Goal: Information Seeking & Learning: Learn about a topic

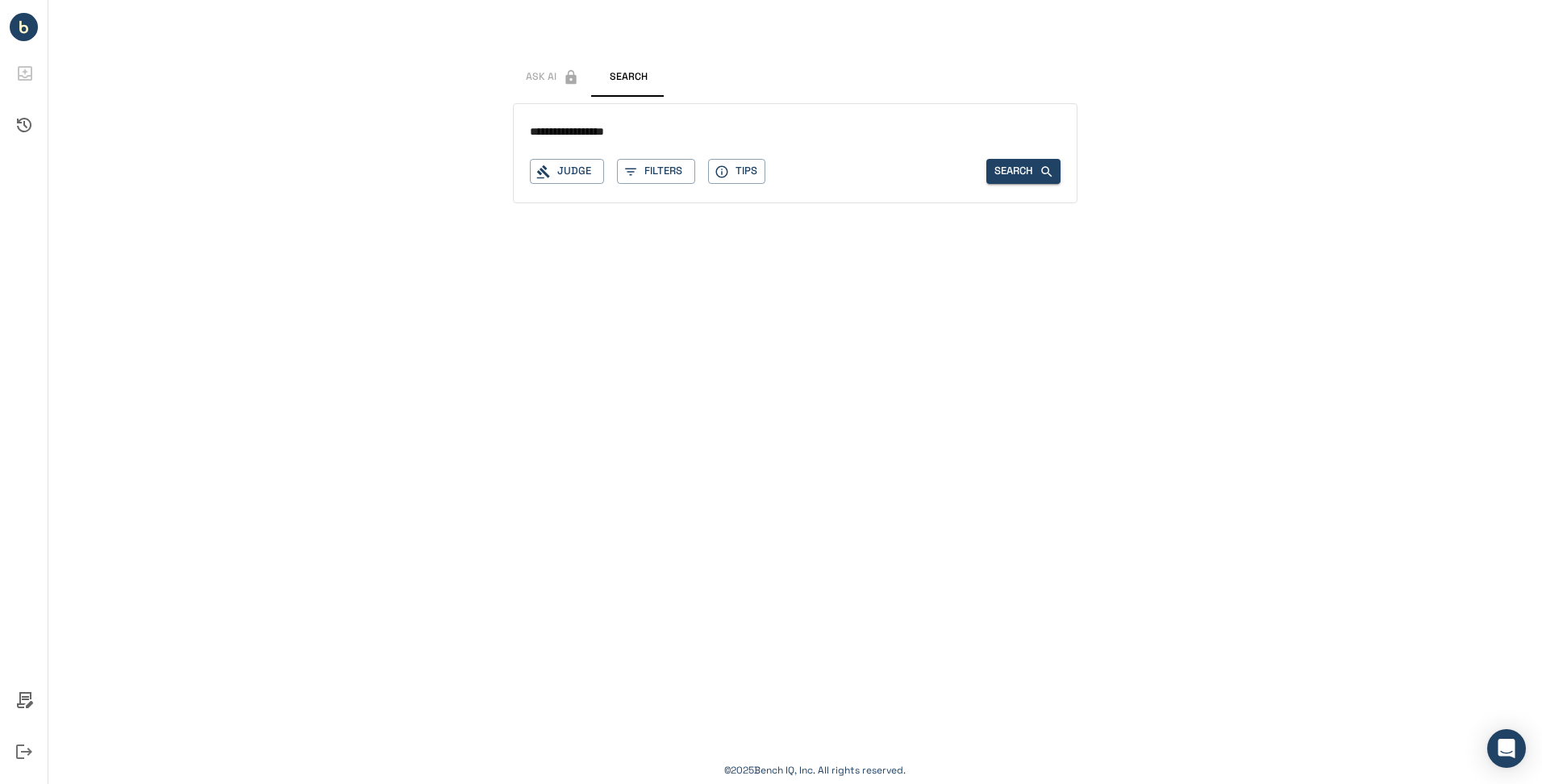
type input "**********"
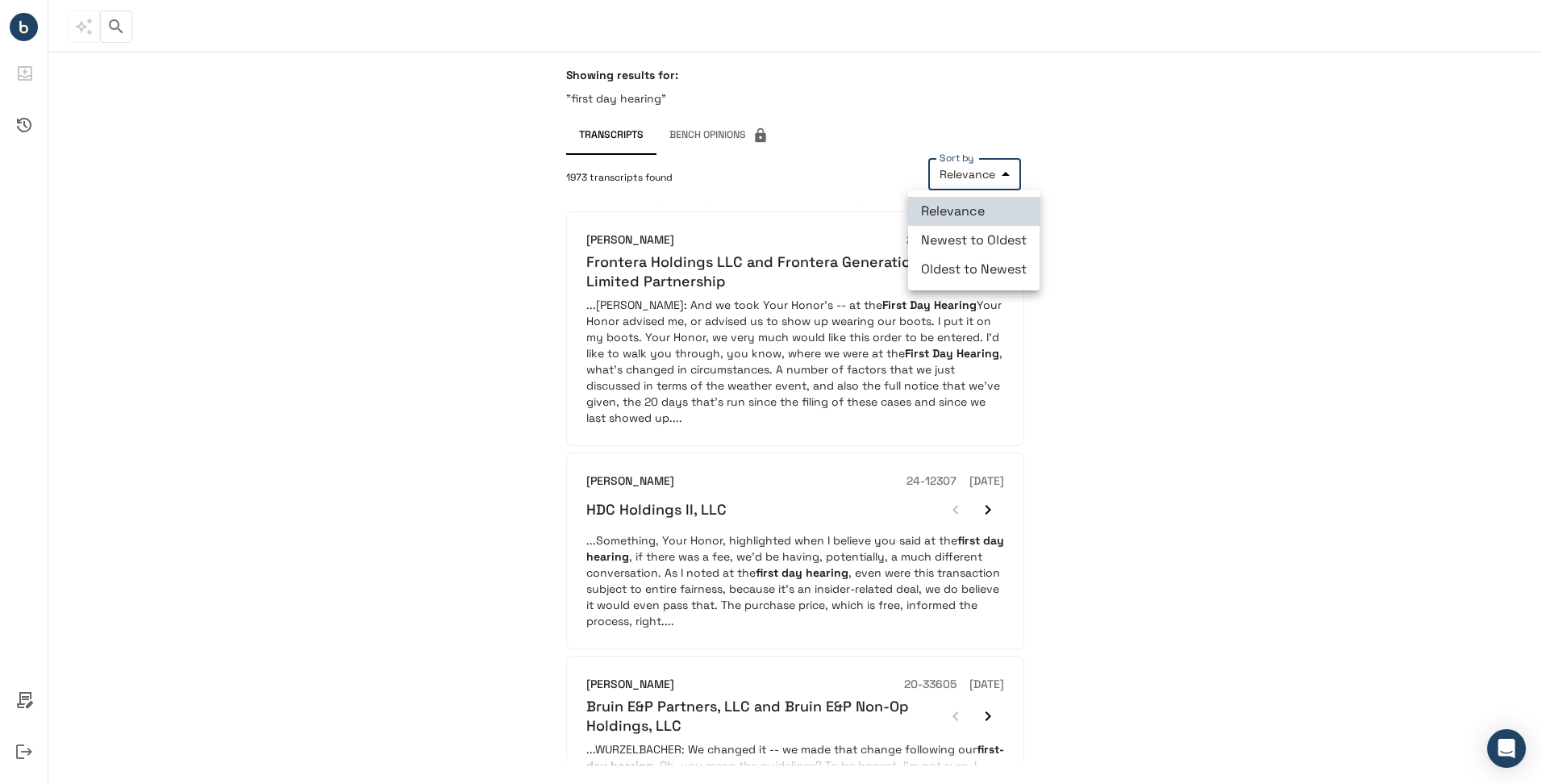
click at [962, 174] on body "**********" at bounding box center [771, 392] width 1542 height 784
click at [1084, 109] on div at bounding box center [771, 392] width 1542 height 784
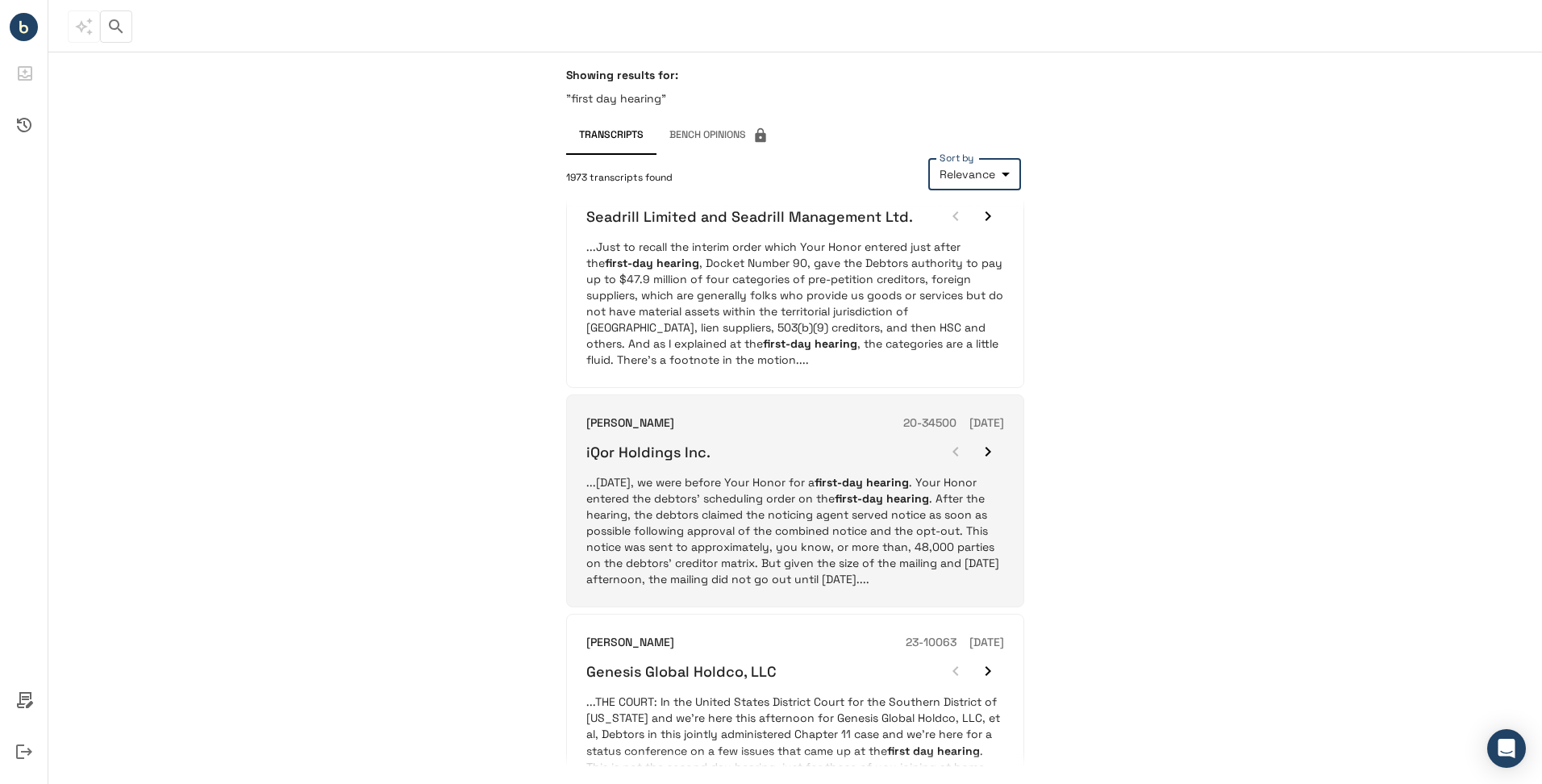
scroll to position [1612, 0]
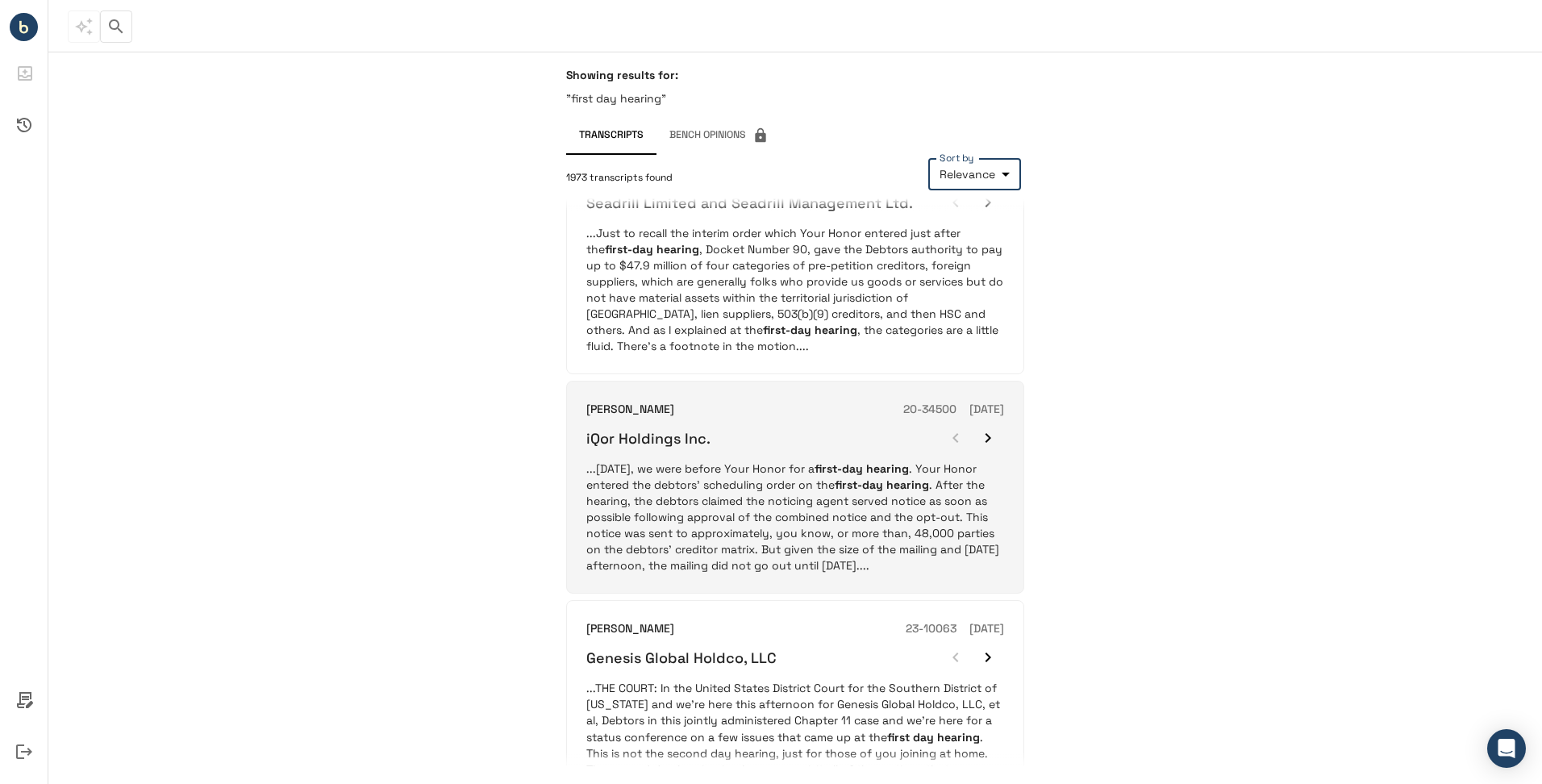
click at [757, 422] on div "iQor Holdings Inc." at bounding box center [795, 438] width 418 height 32
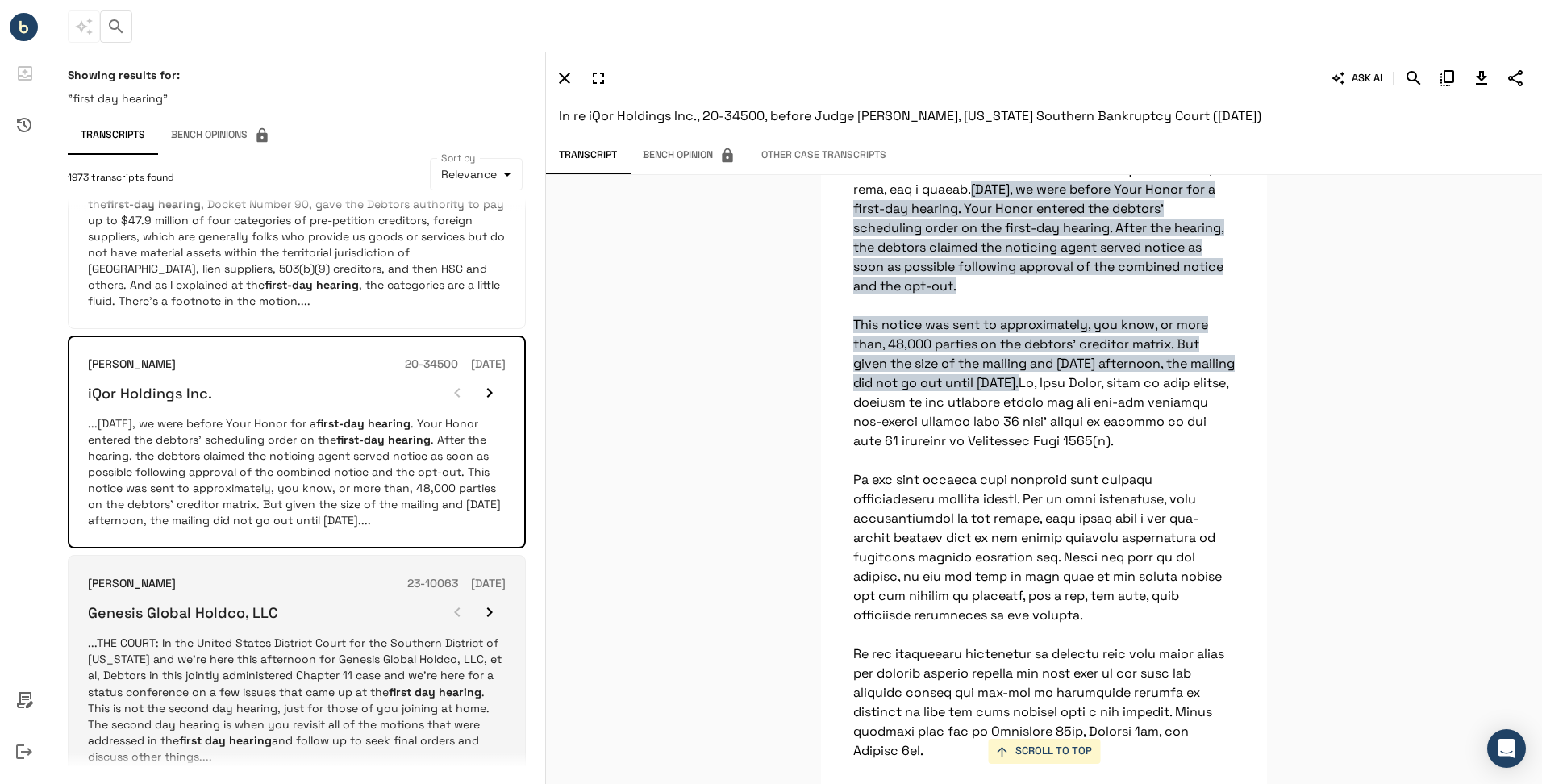
scroll to position [1700, 0]
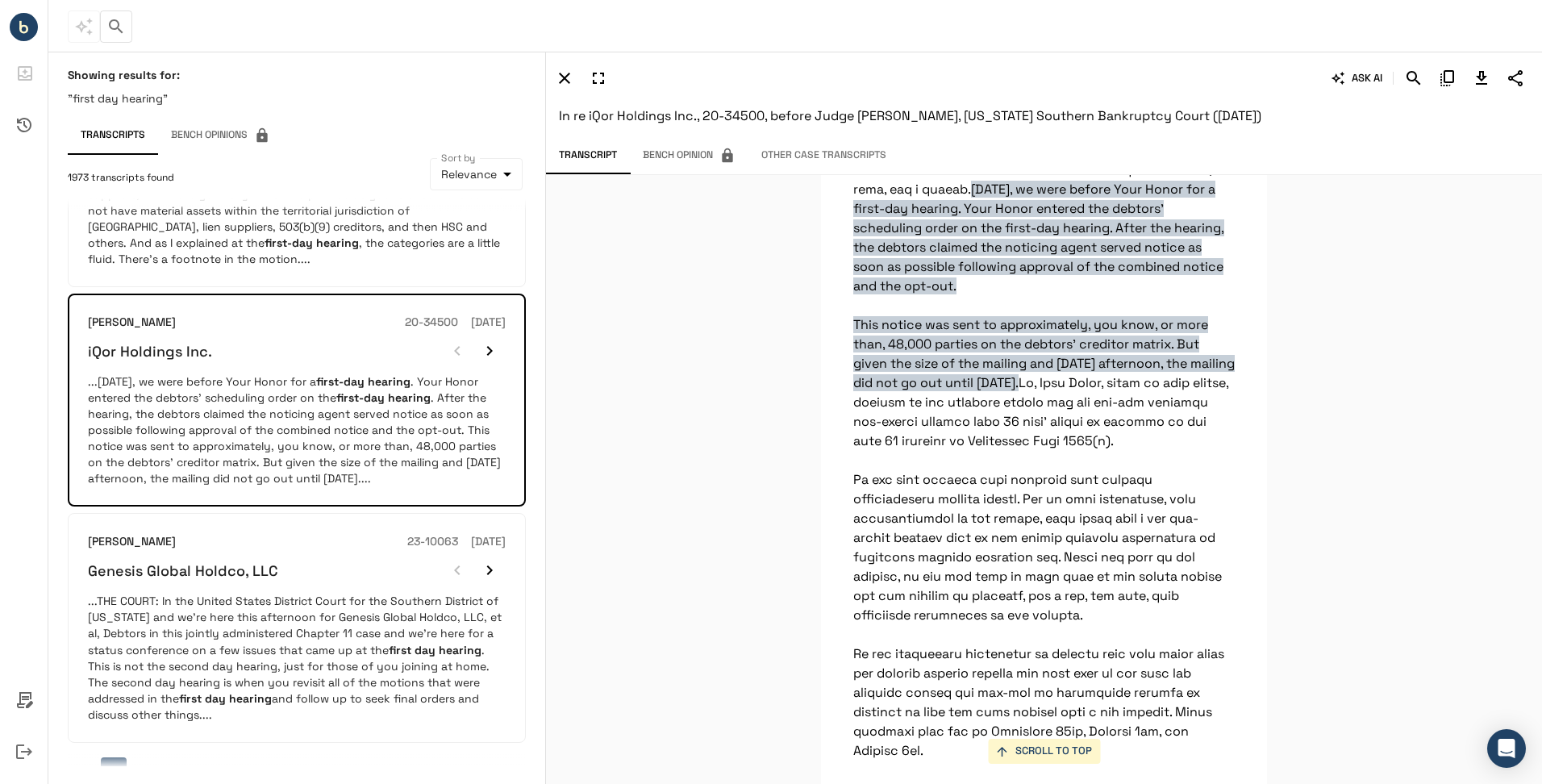
click at [149, 757] on button "2" at bounding box center [144, 770] width 25 height 25
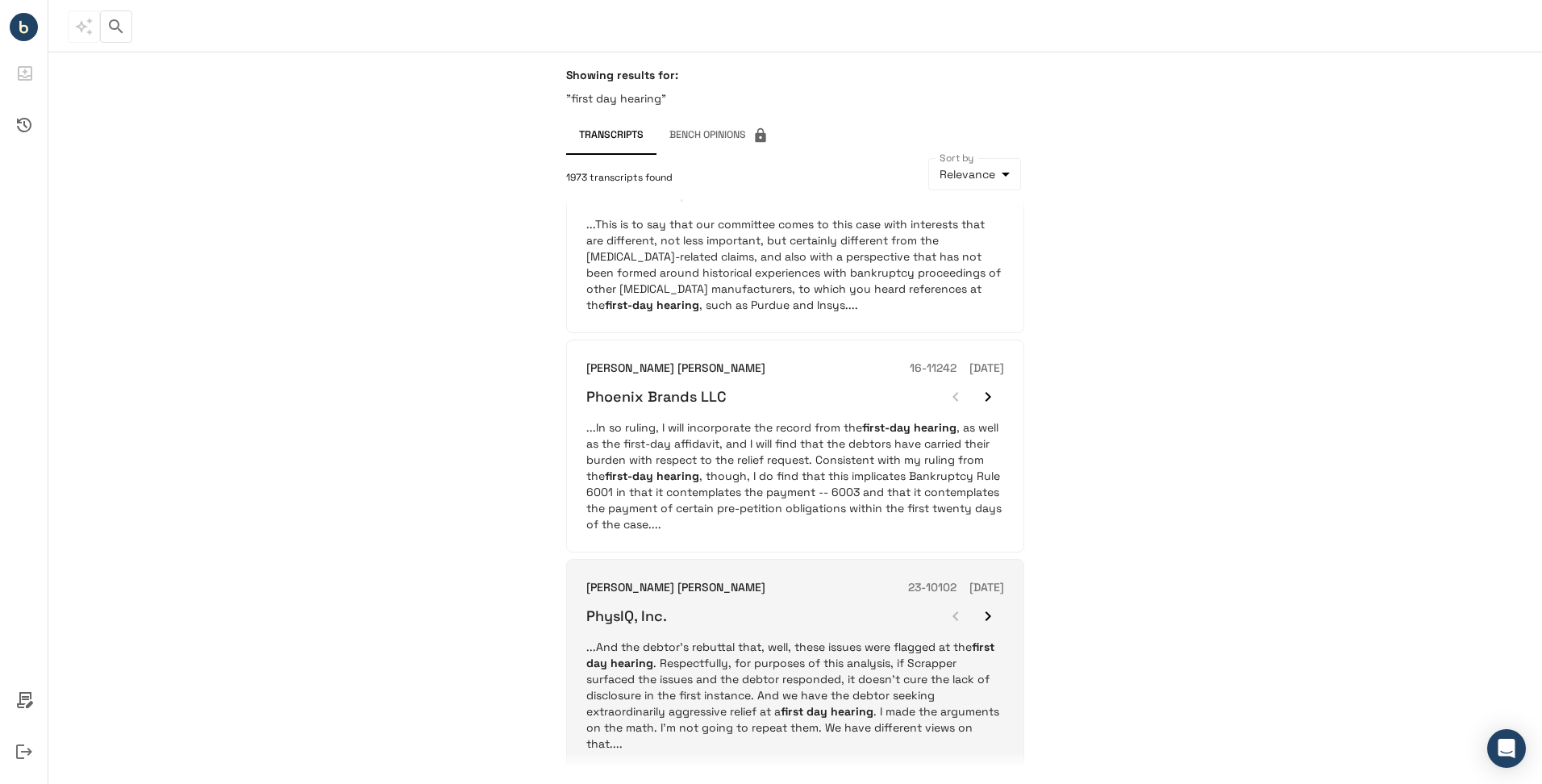
scroll to position [1657, 0]
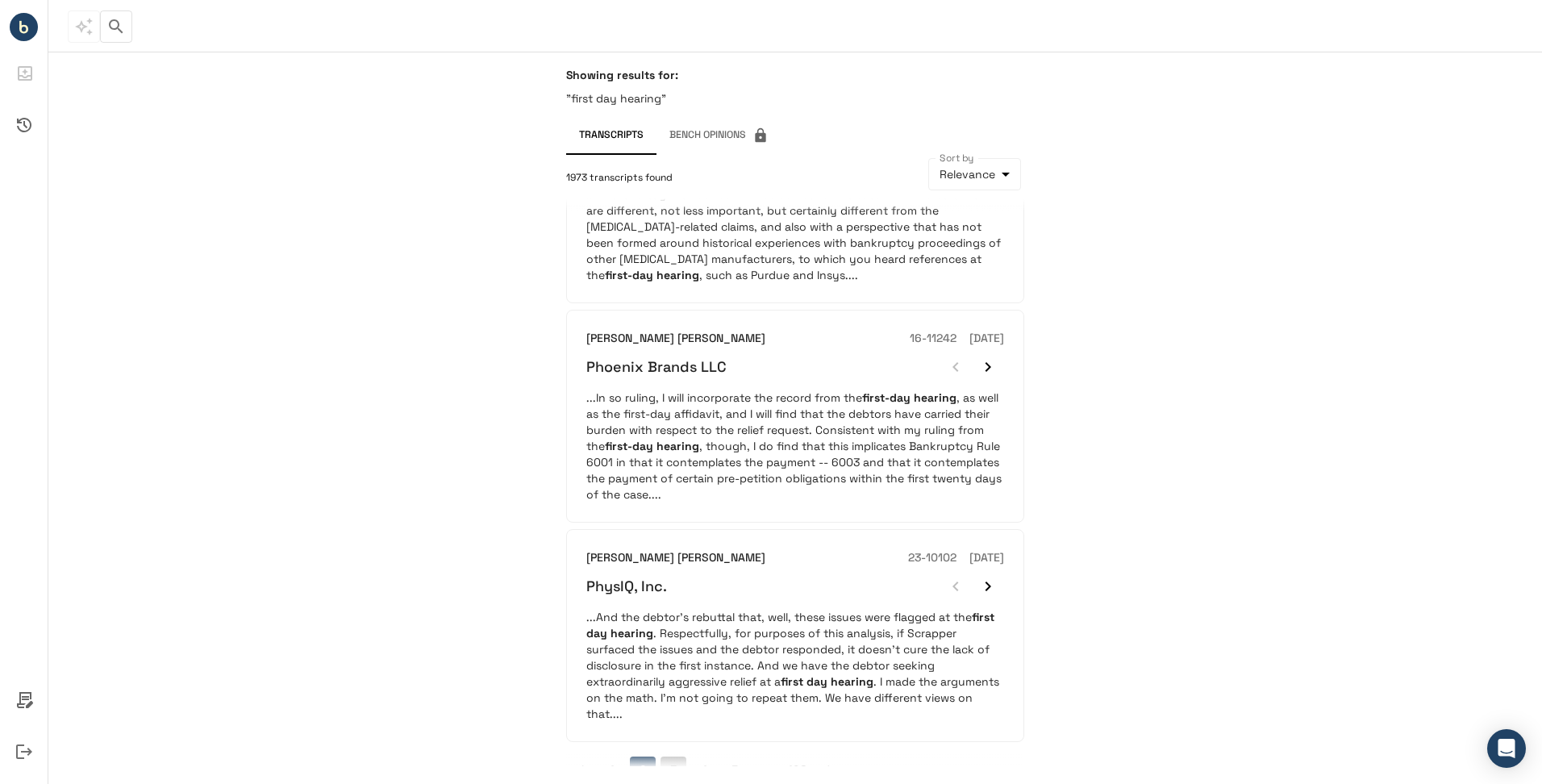
click at [680, 756] on button "3" at bounding box center [673, 769] width 25 height 25
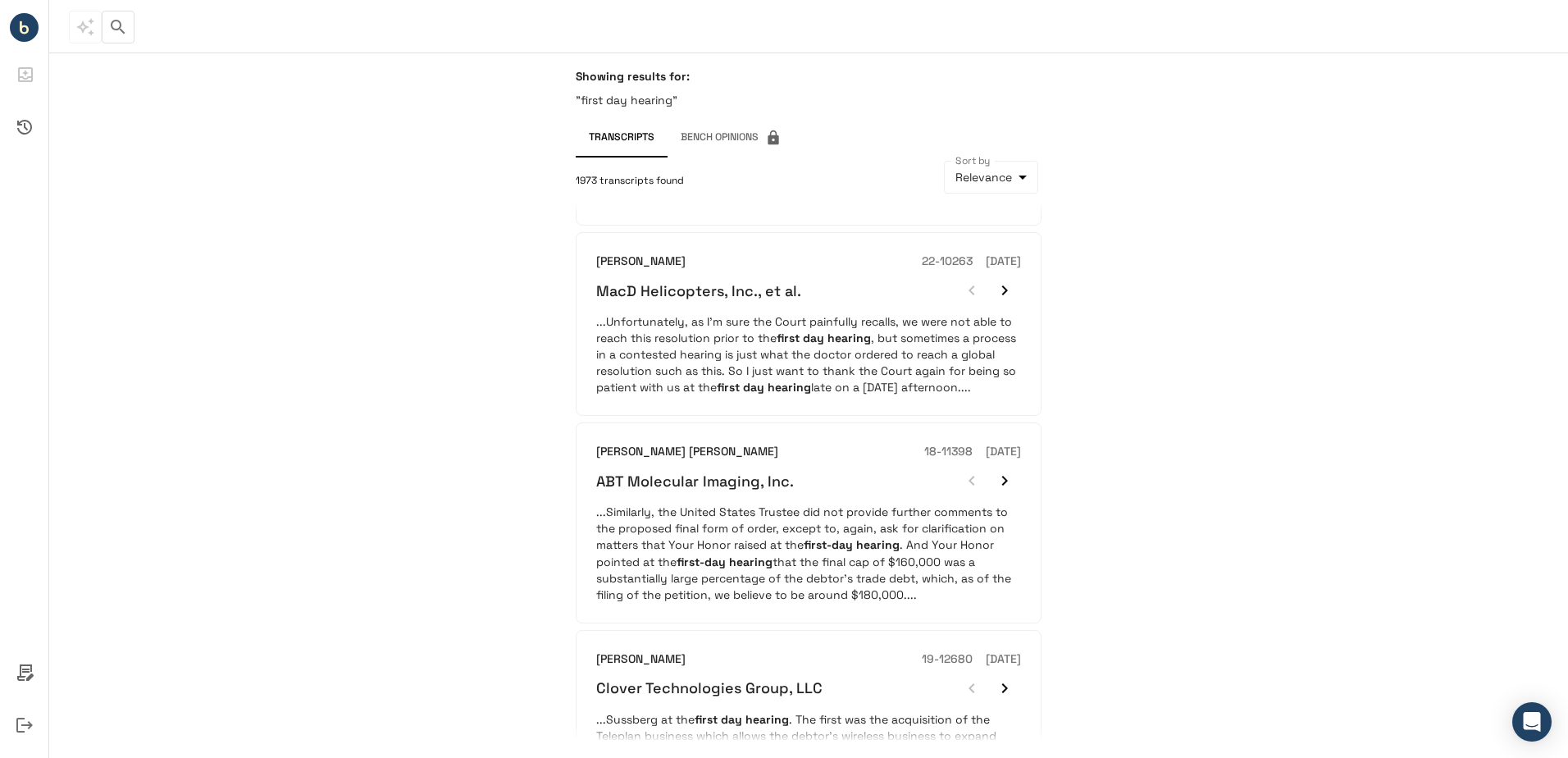
scroll to position [656, 0]
drag, startPoint x: 1157, startPoint y: 499, endPoint x: 994, endPoint y: 523, distance: 164.8
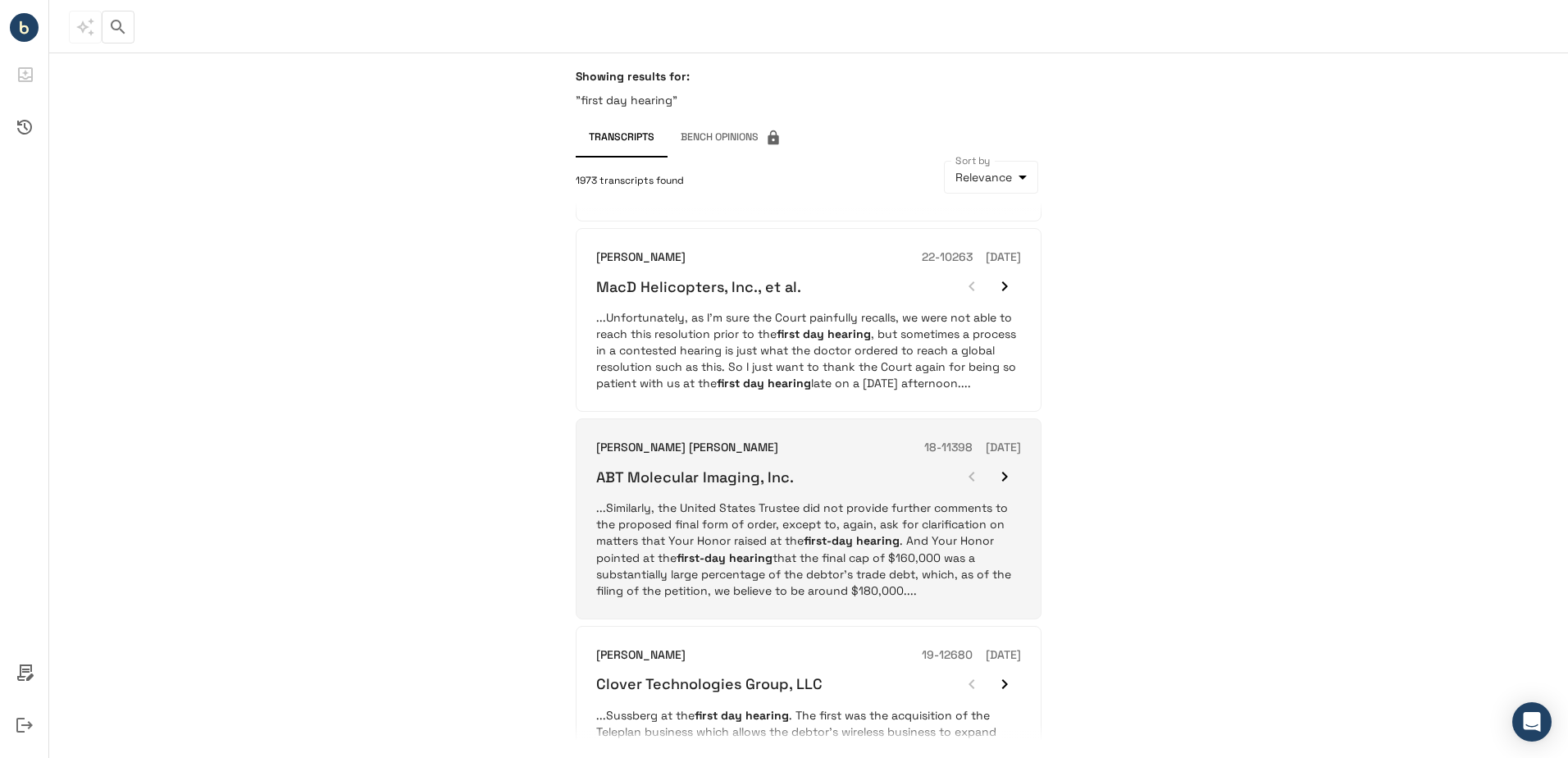
click at [1155, 500] on div "Showing results for: "first day hearing" Transcripts Bench Opinions 1973 transc…" at bounding box center [809, 405] width 1519 height 705
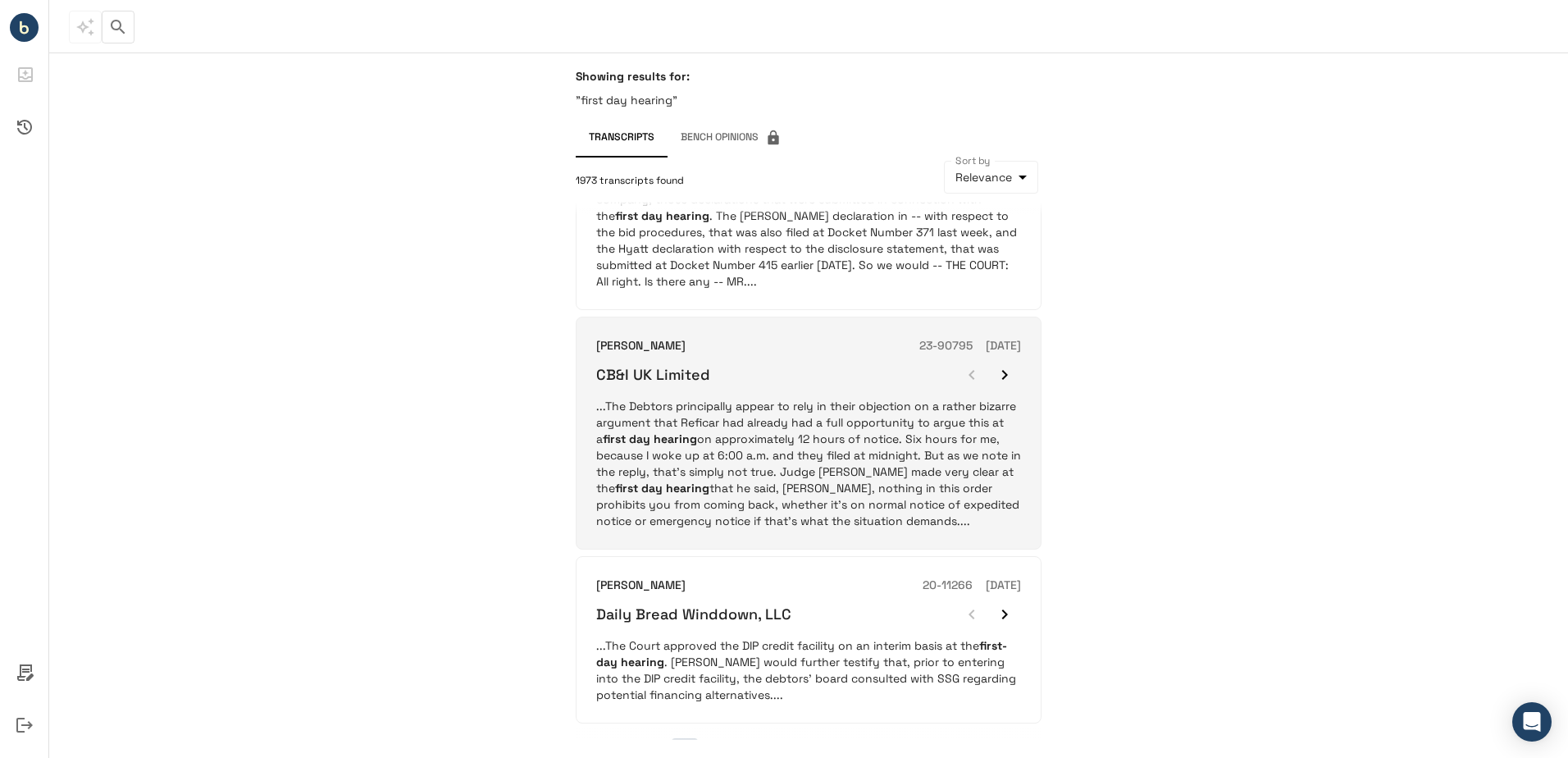
scroll to position [1692, 0]
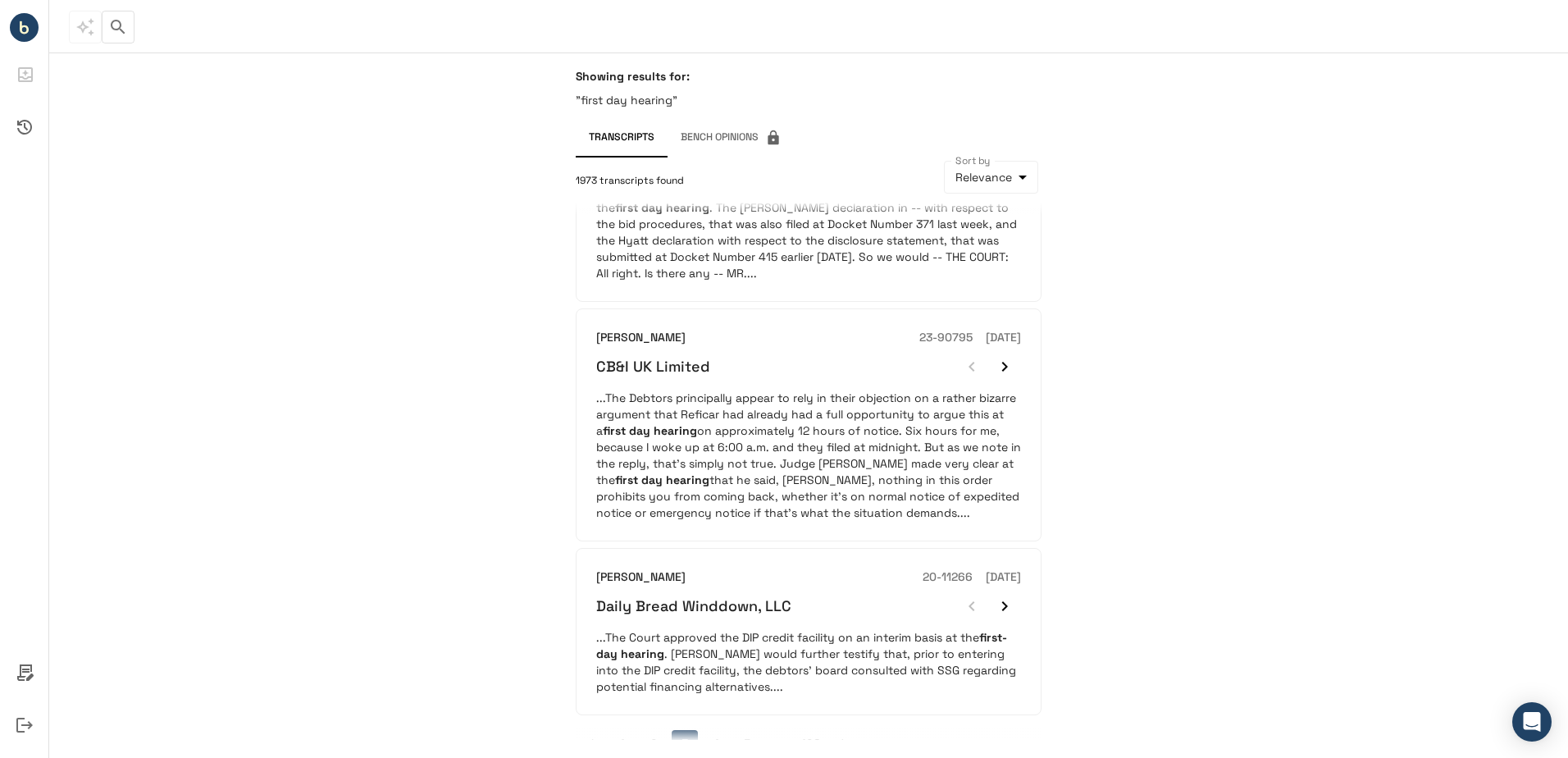
click at [711, 730] on button "4" at bounding box center [715, 743] width 26 height 26
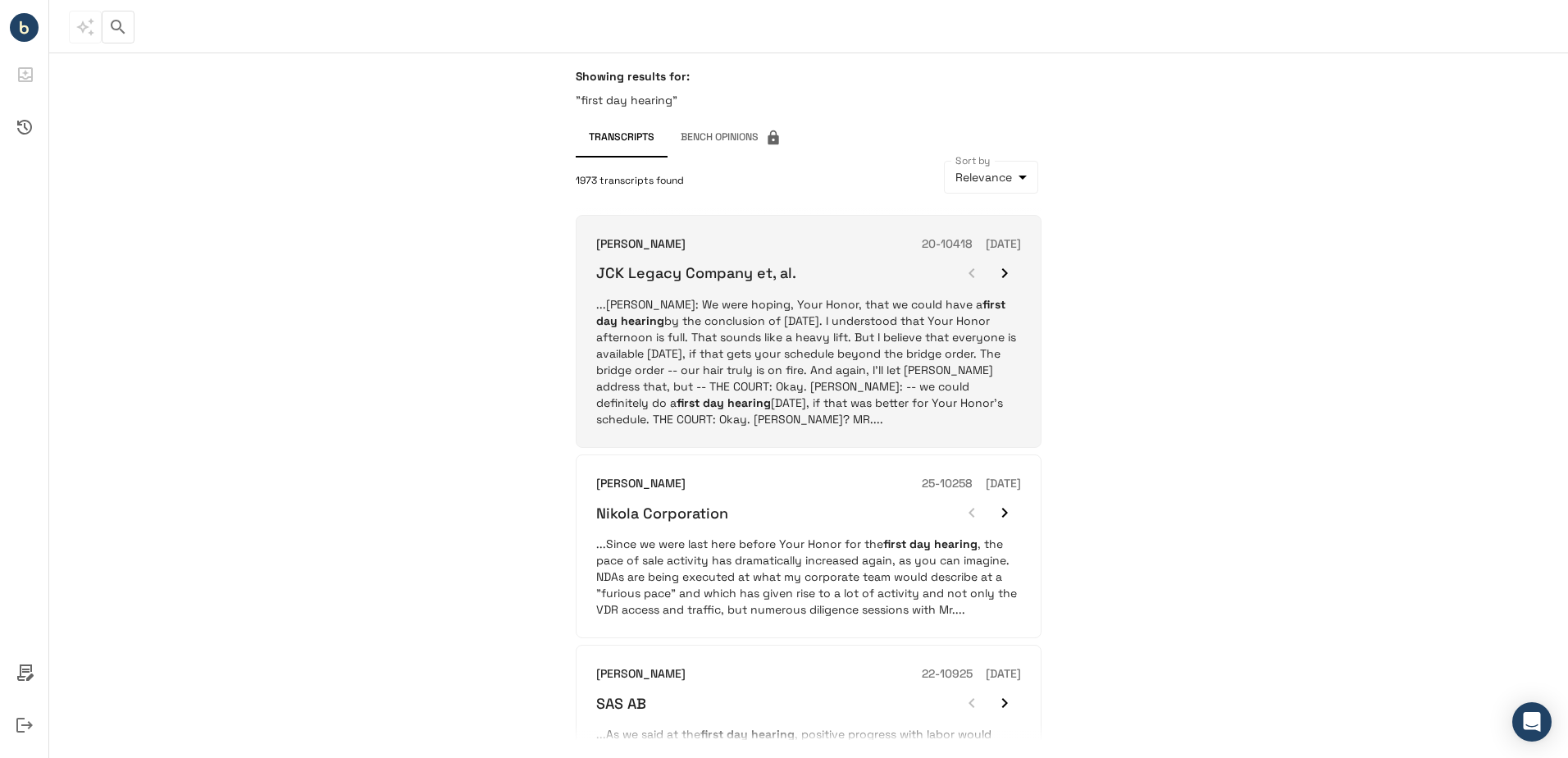
click at [875, 424] on p "...[PERSON_NAME]: We were hoping, Your Honor, that we could have a first day he…" at bounding box center [809, 362] width 425 height 131
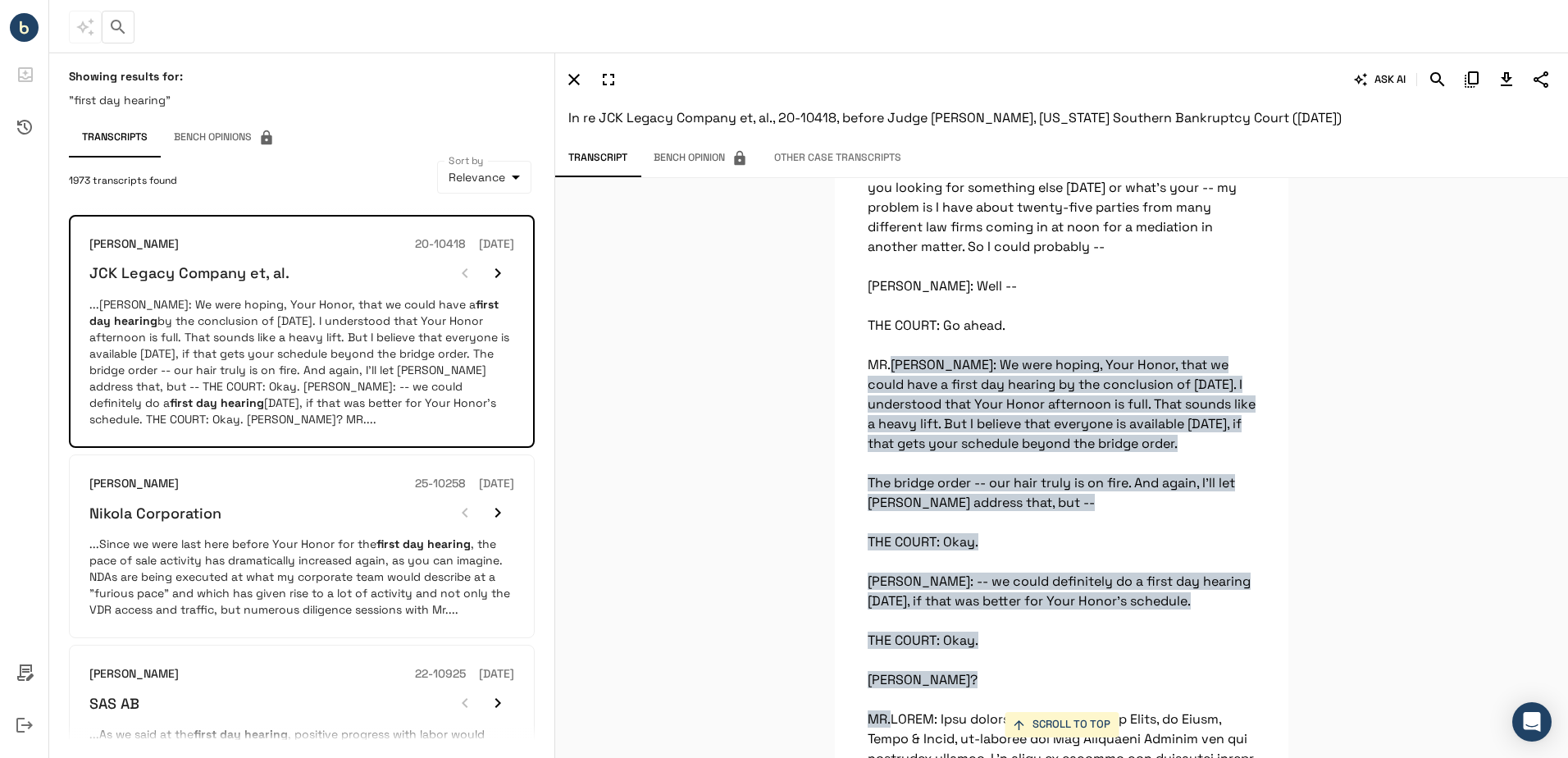
scroll to position [1651, 0]
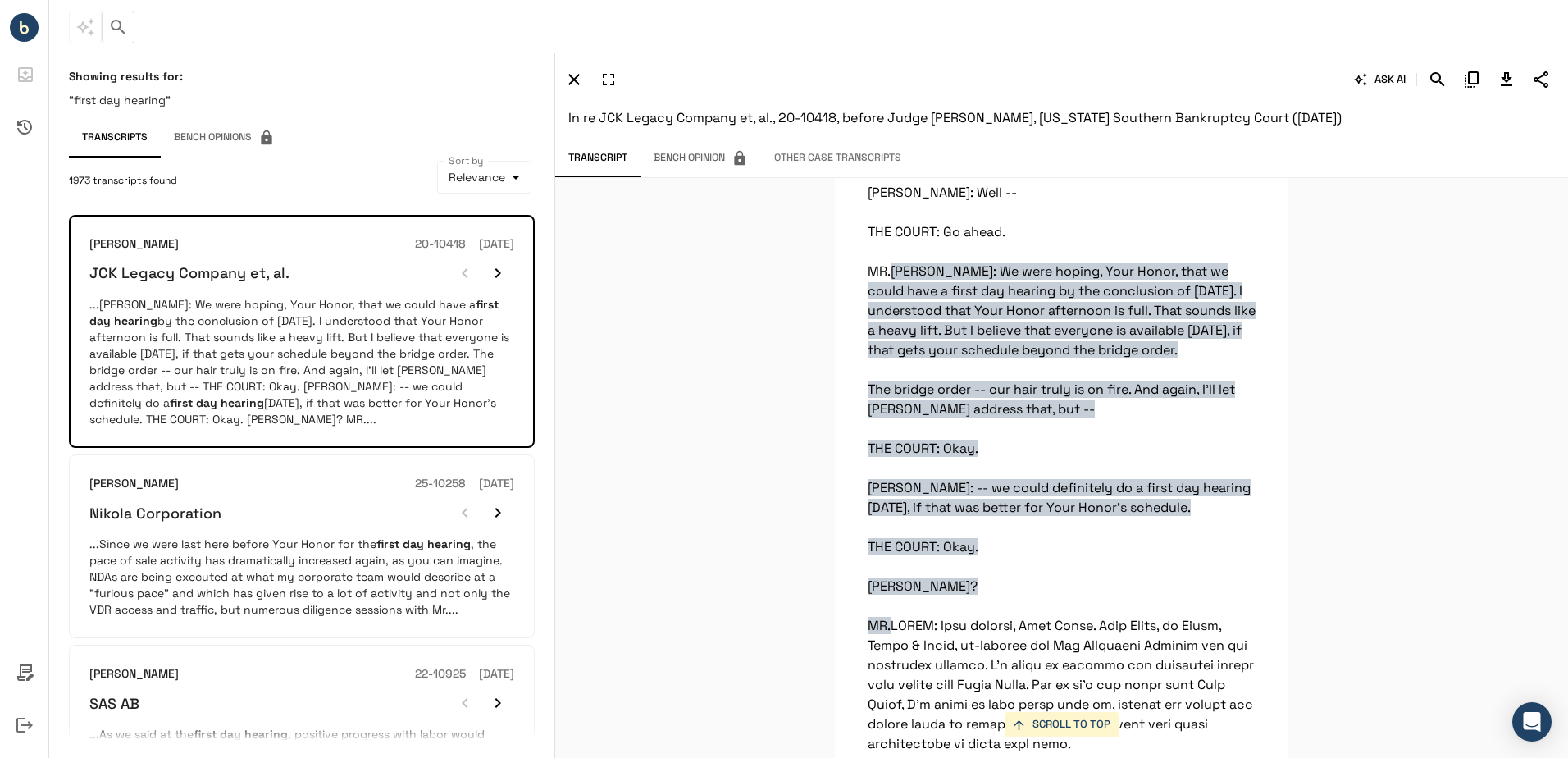
click at [828, 155] on button "Other Case Transcripts" at bounding box center [838, 158] width 154 height 31
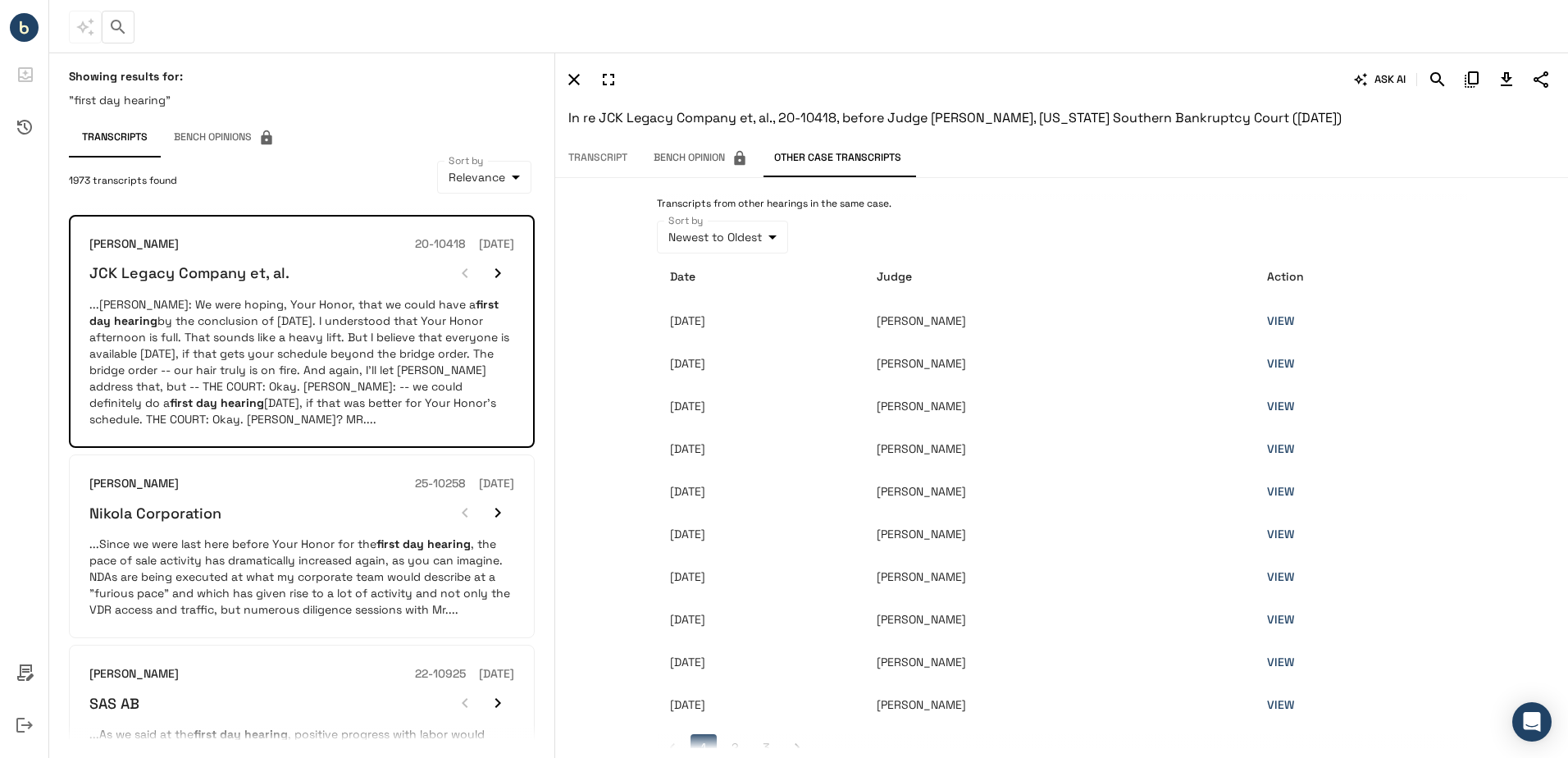
scroll to position [0, 0]
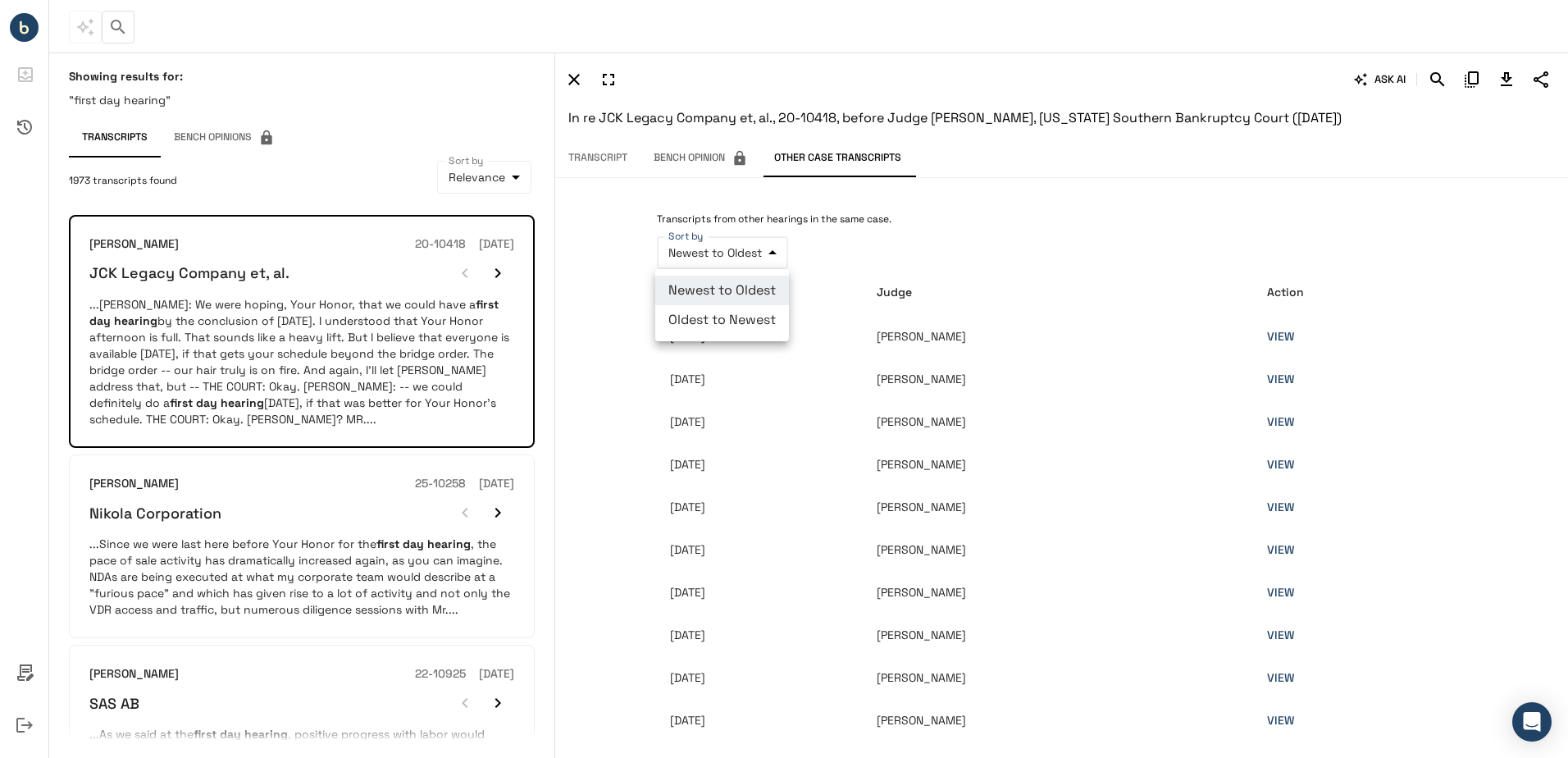
click at [740, 252] on body "**********" at bounding box center [784, 379] width 1568 height 758
click at [753, 320] on li "Oldest to Newest" at bounding box center [721, 319] width 134 height 29
type input "**********"
click at [1294, 332] on link "VIEW" at bounding box center [1280, 336] width 27 height 15
click at [1294, 376] on link "VIEW" at bounding box center [1280, 378] width 27 height 15
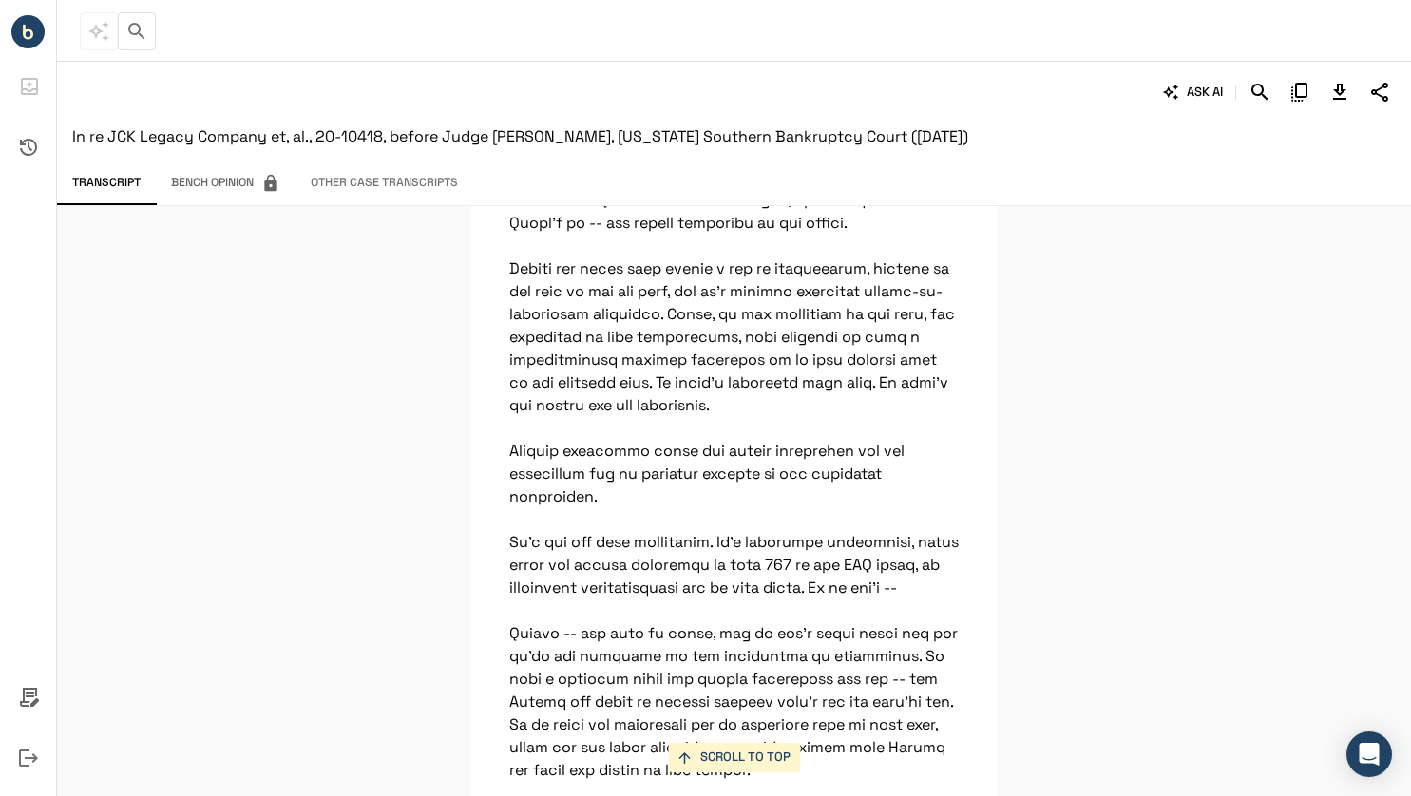
scroll to position [20428, 0]
